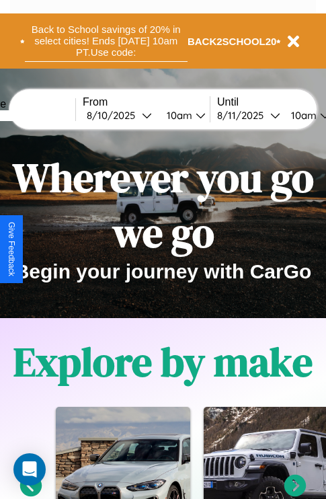
click at [106, 41] on button "Back to School savings of 20% in select cities! Ends [DATE] 10am PT. Use code:" at bounding box center [106, 41] width 163 height 42
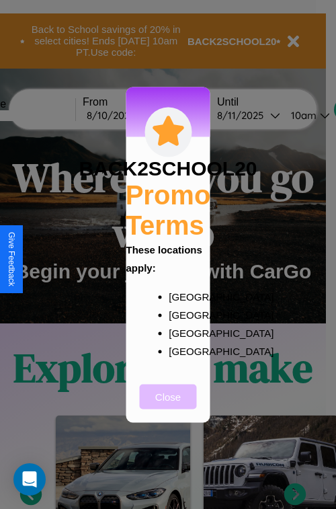
click at [168, 405] on button "Close" at bounding box center [168, 396] width 57 height 25
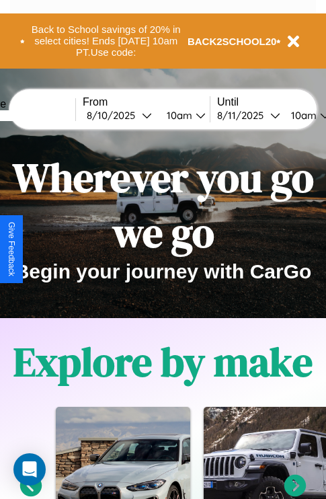
scroll to position [1629, 0]
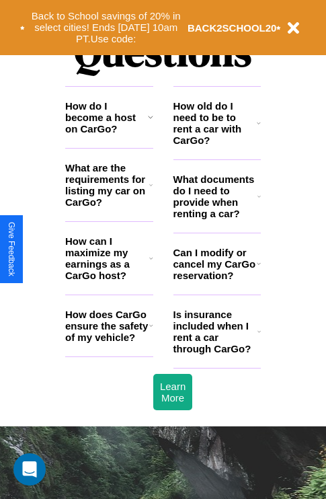
click at [259, 337] on icon at bounding box center [259, 331] width 3 height 11
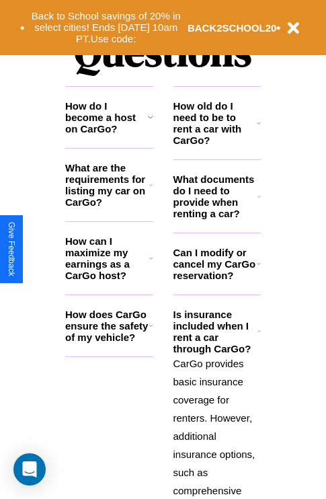
click at [151, 190] on icon at bounding box center [150, 185] width 3 height 11
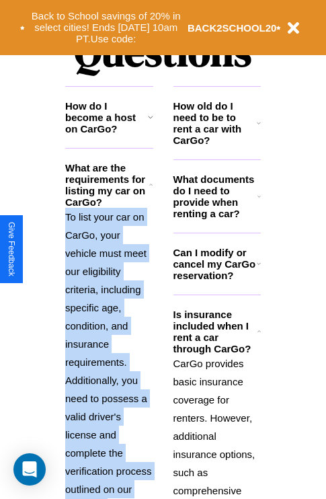
click at [109, 339] on p "To list your car on CarGo, your vehicle must meet our eligibility criteria, inc…" at bounding box center [109, 362] width 88 height 309
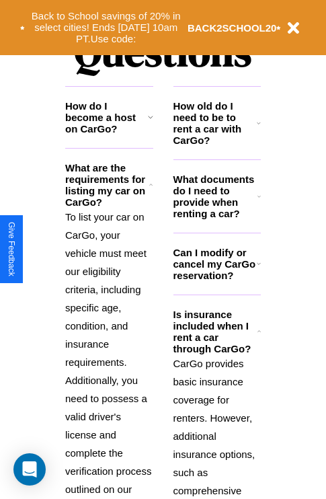
click at [259, 128] on icon at bounding box center [259, 123] width 4 height 11
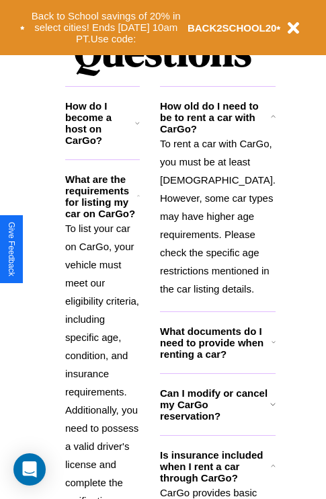
scroll to position [1818, 0]
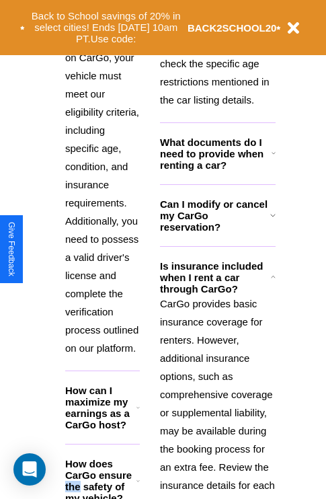
click at [109, 467] on h3 "How does CarGo ensure the safety of my vehicle?" at bounding box center [100, 481] width 71 height 46
